Goal: Information Seeking & Learning: Check status

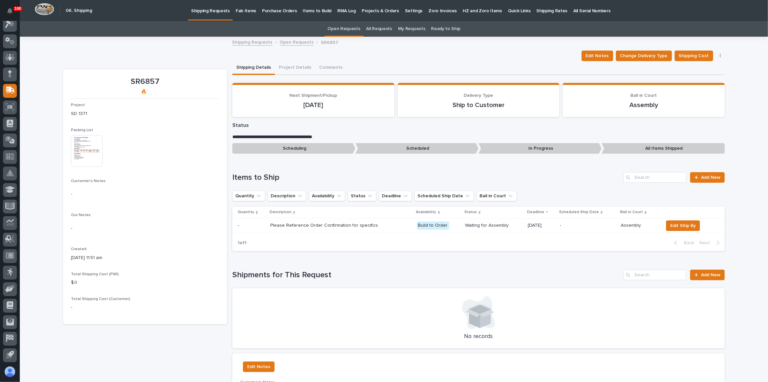
click at [247, 12] on p "Fab Items" at bounding box center [246, 7] width 20 height 14
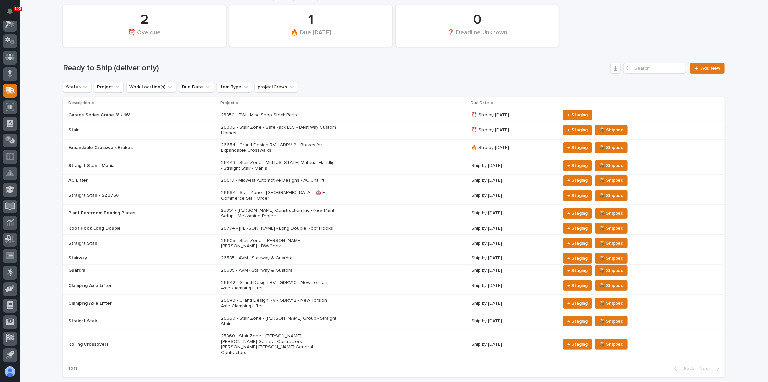
scroll to position [30, 0]
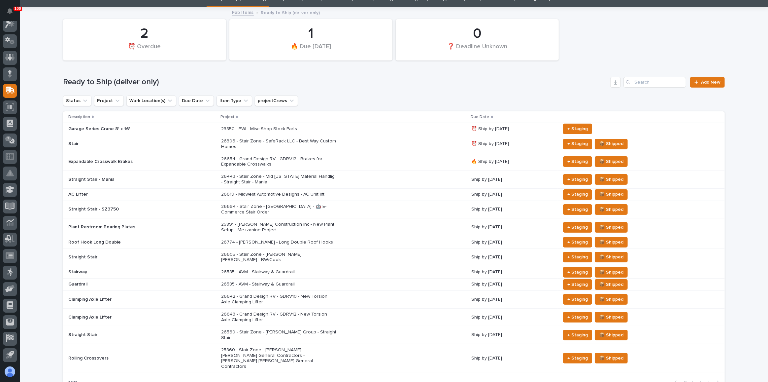
click at [364, 141] on div "26306 - Stair Zone - SafeRack LLC - Best Way Custom Homes" at bounding box center [343, 144] width 245 height 17
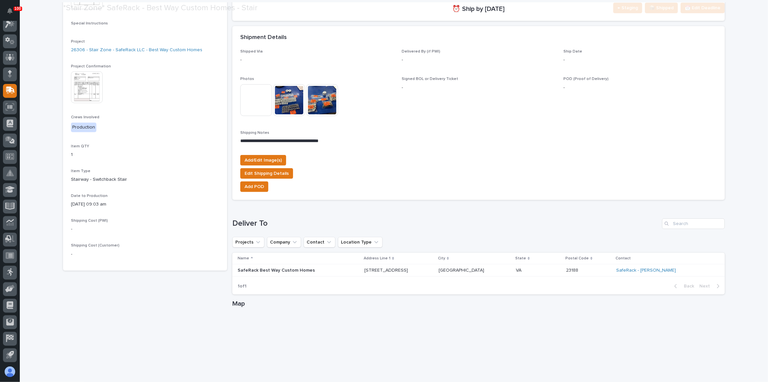
scroll to position [324, 0]
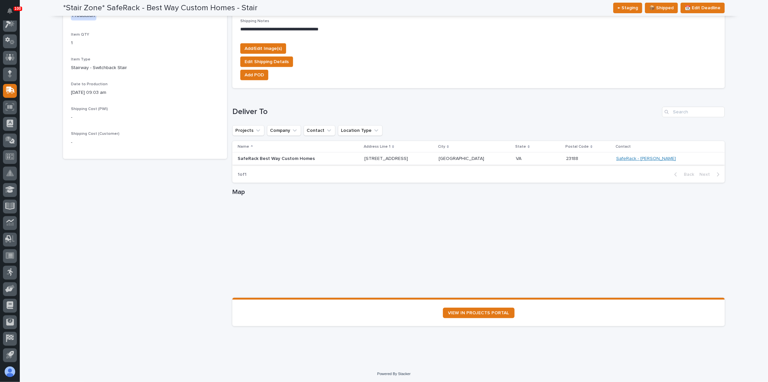
click at [656, 159] on link "SafeRack - [PERSON_NAME]" at bounding box center [646, 159] width 60 height 6
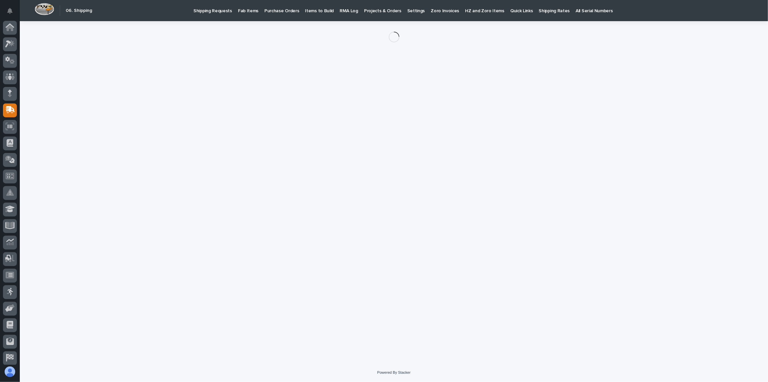
scroll to position [19, 0]
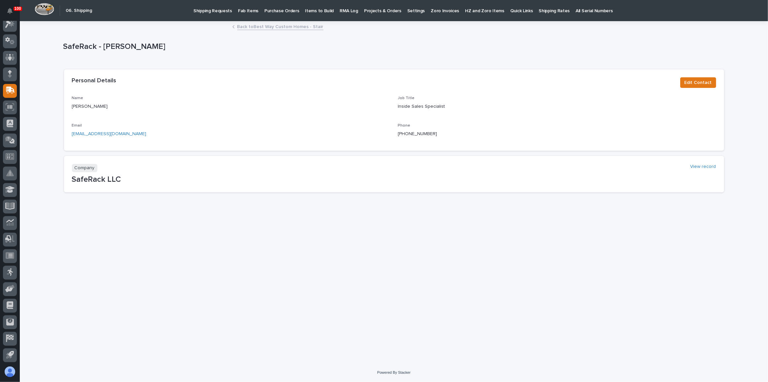
click at [272, 25] on link "Back to Best Way Custom Homes - Stair" at bounding box center [280, 26] width 86 height 8
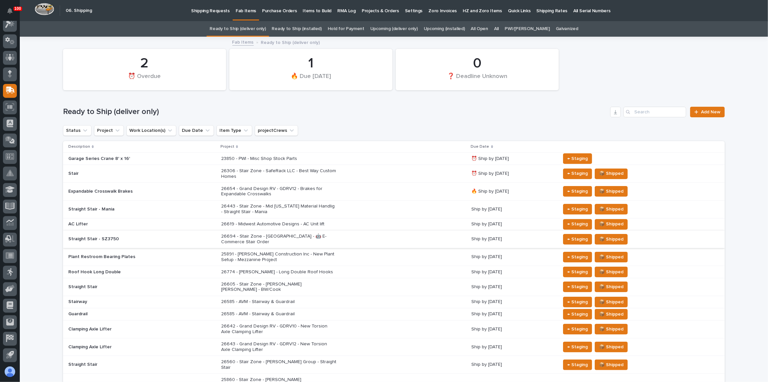
scroll to position [71, 0]
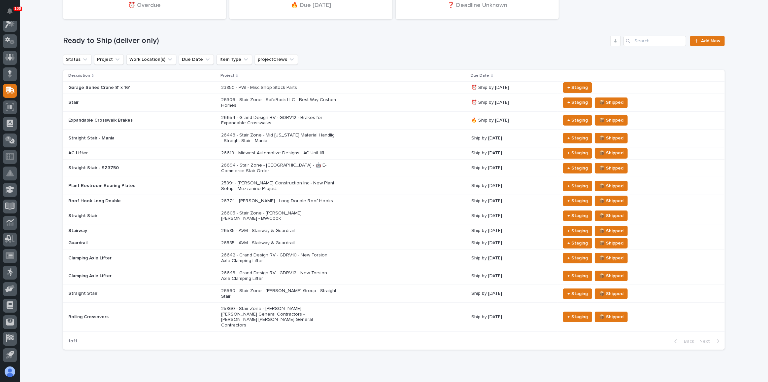
click at [363, 100] on div "26306 - Stair Zone - SafeRack LLC - Best Way Custom Homes" at bounding box center [343, 102] width 245 height 17
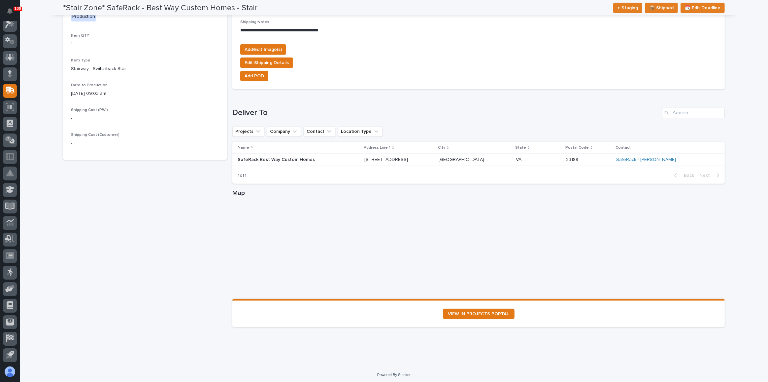
scroll to position [324, 0]
click at [644, 156] on link "SafeRack - [PERSON_NAME]" at bounding box center [646, 159] width 60 height 6
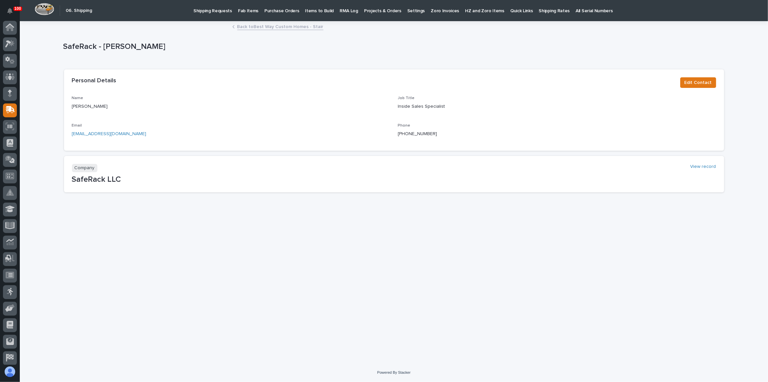
scroll to position [19, 0]
click at [266, 28] on link "Back to Best Way Custom Homes - Stair" at bounding box center [280, 26] width 86 height 8
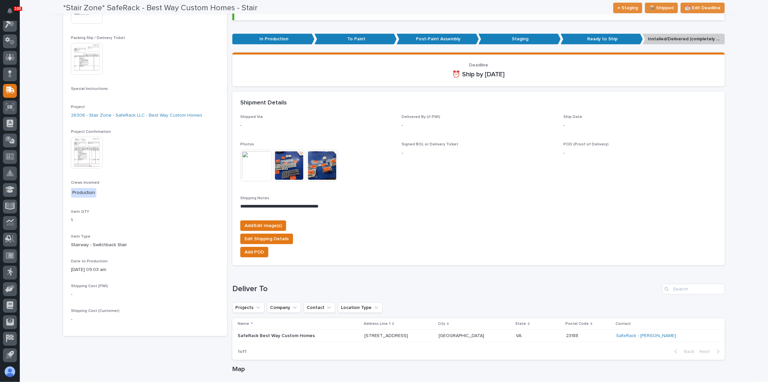
scroll to position [171, 0]
